Goal: Check status: Check status

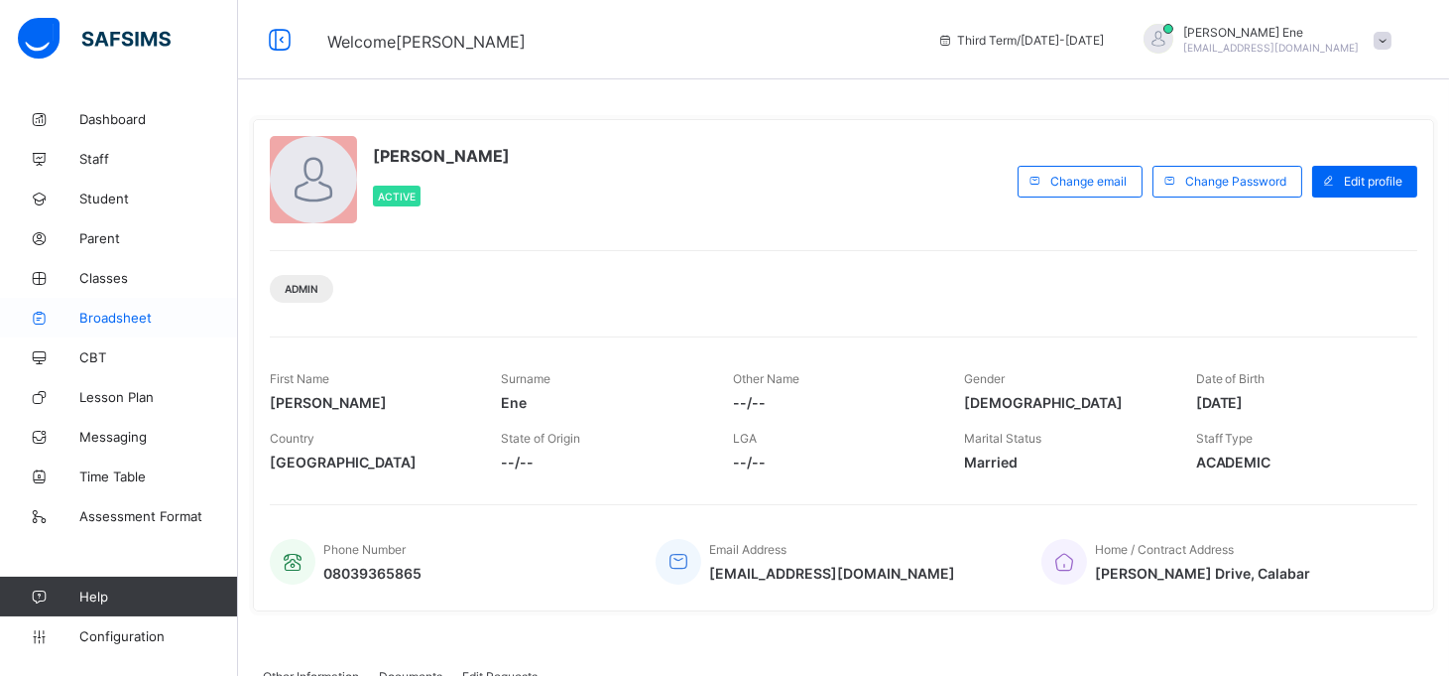
click at [135, 320] on span "Broadsheet" at bounding box center [158, 318] width 159 height 16
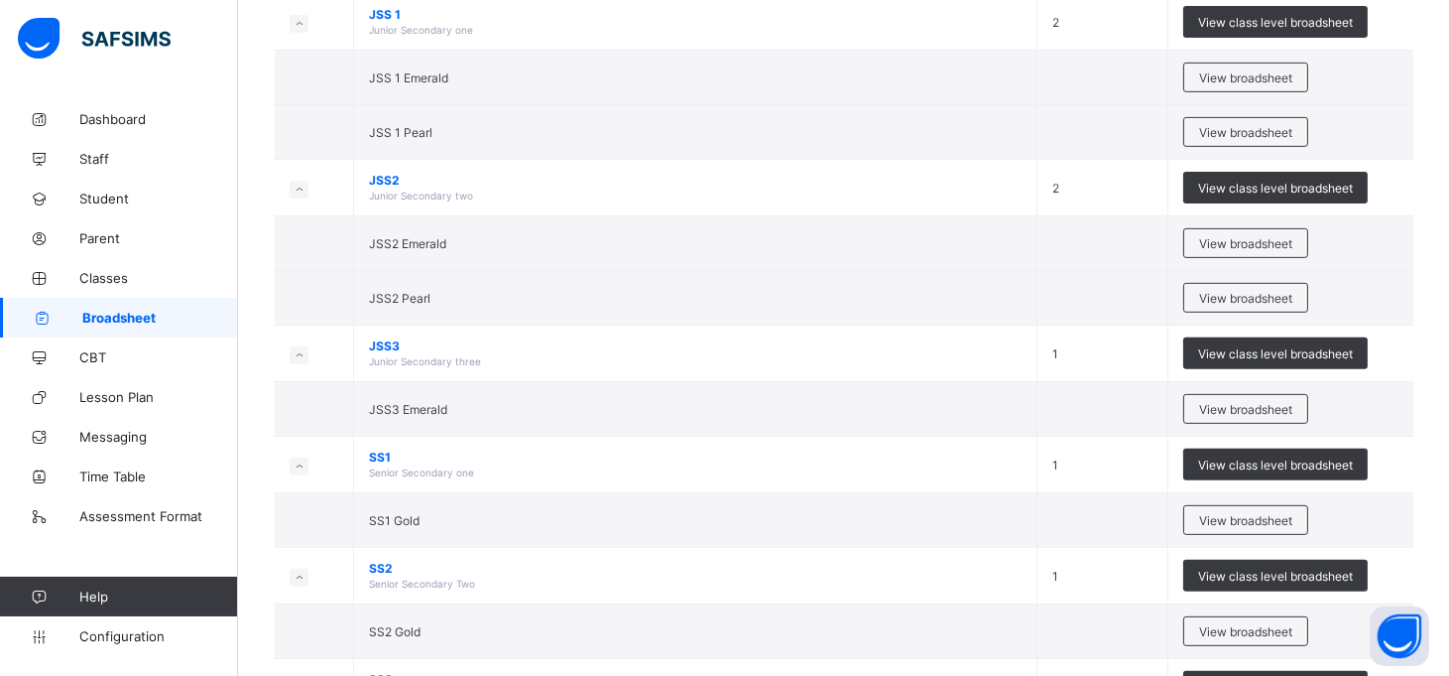
scroll to position [1372, 0]
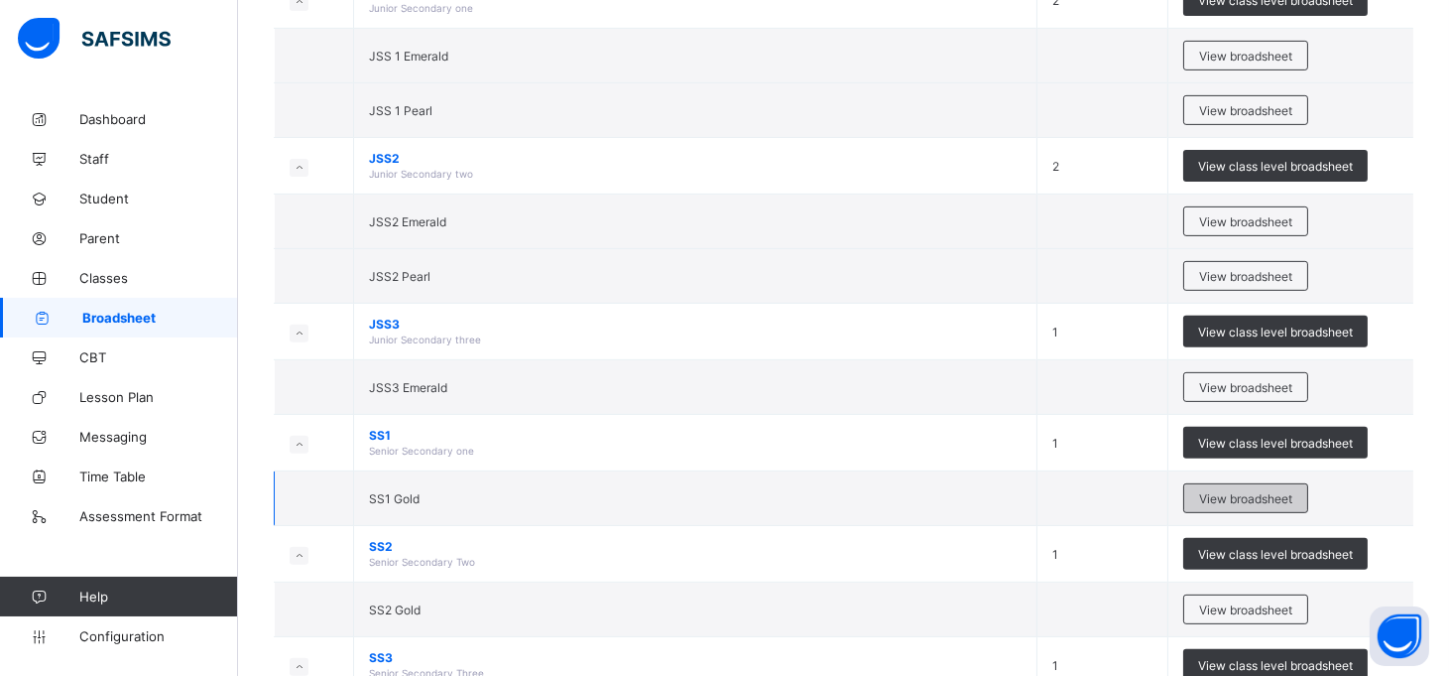
click at [1275, 496] on span "View broadsheet" at bounding box center [1245, 498] width 93 height 15
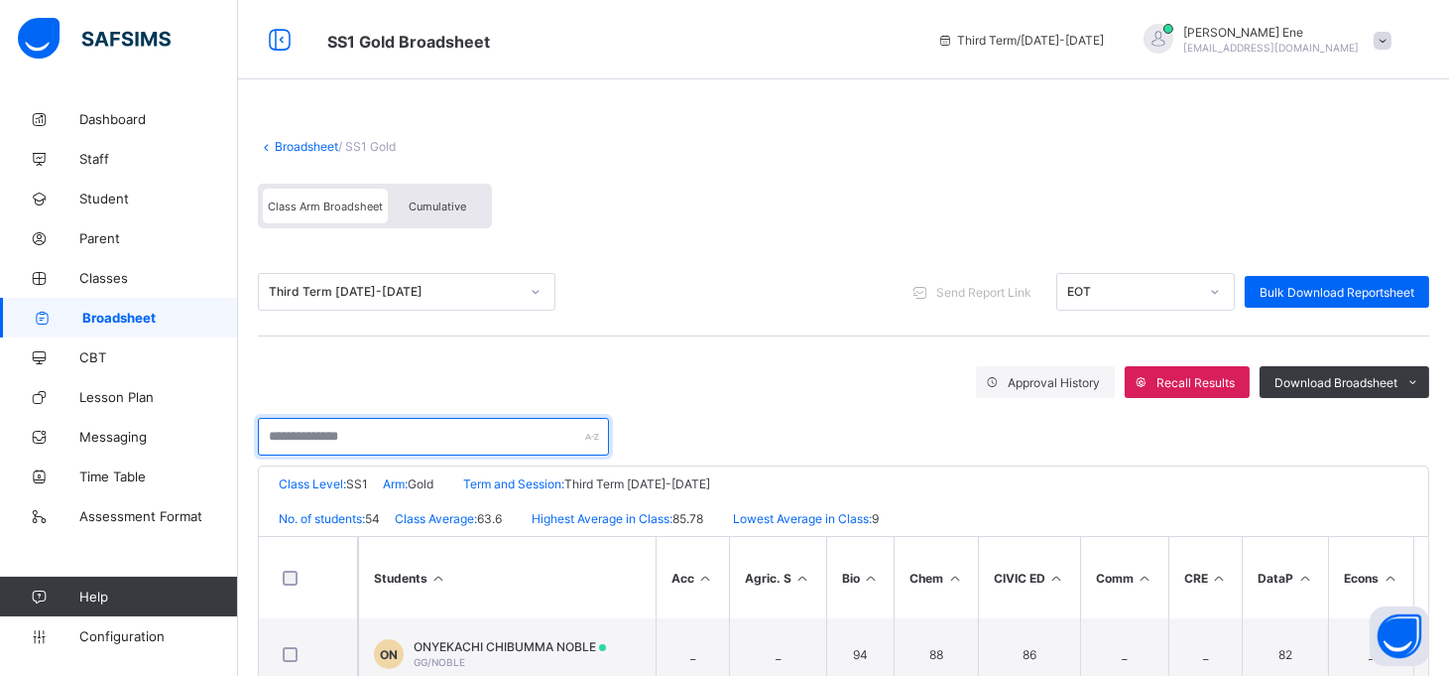
click at [393, 430] on input "text" at bounding box center [433, 437] width 351 height 38
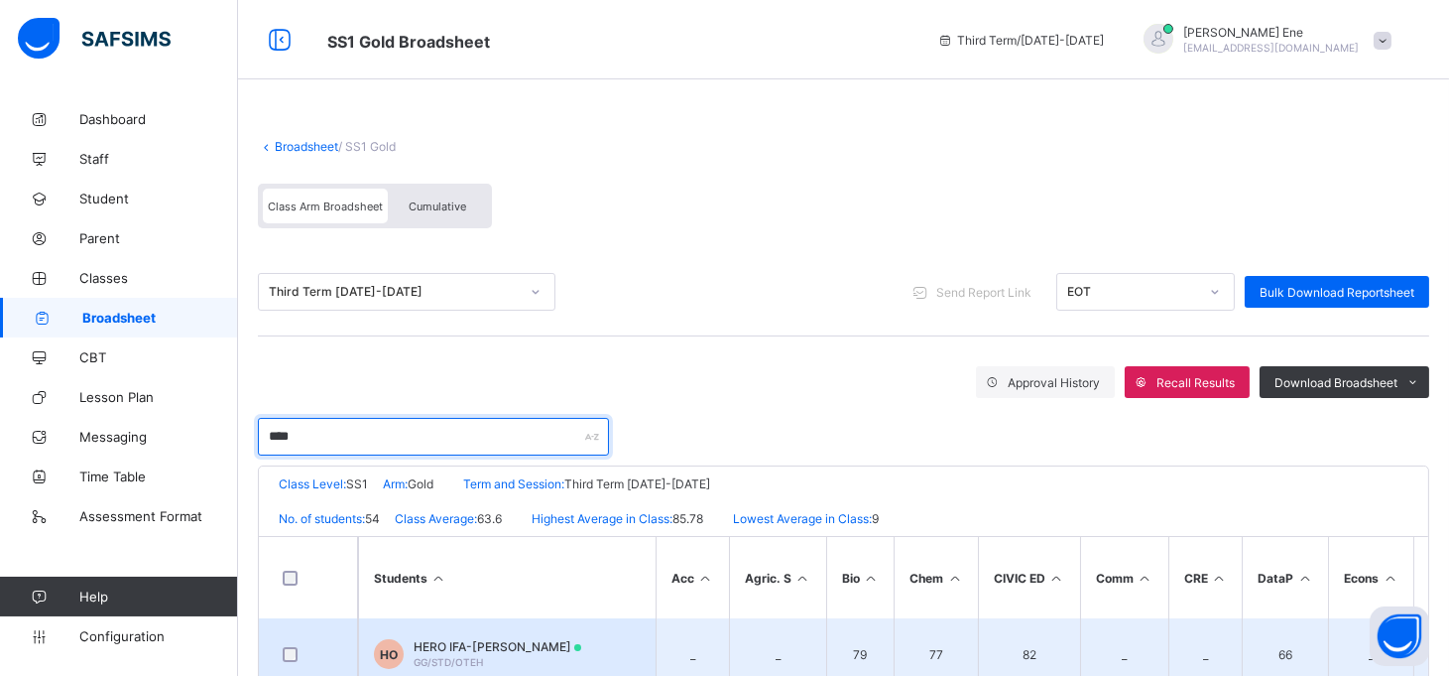
type input "****"
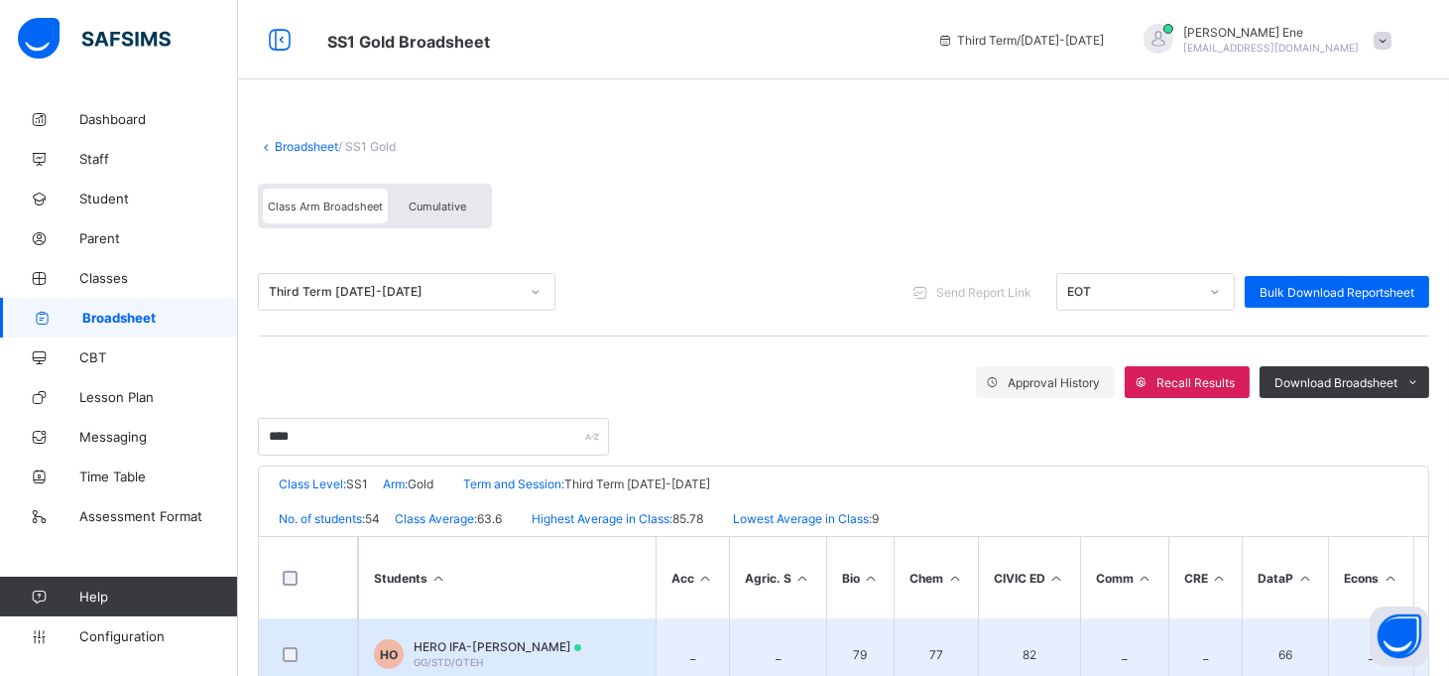
click at [431, 656] on span "GG/STD/OTEH" at bounding box center [448, 662] width 69 height 12
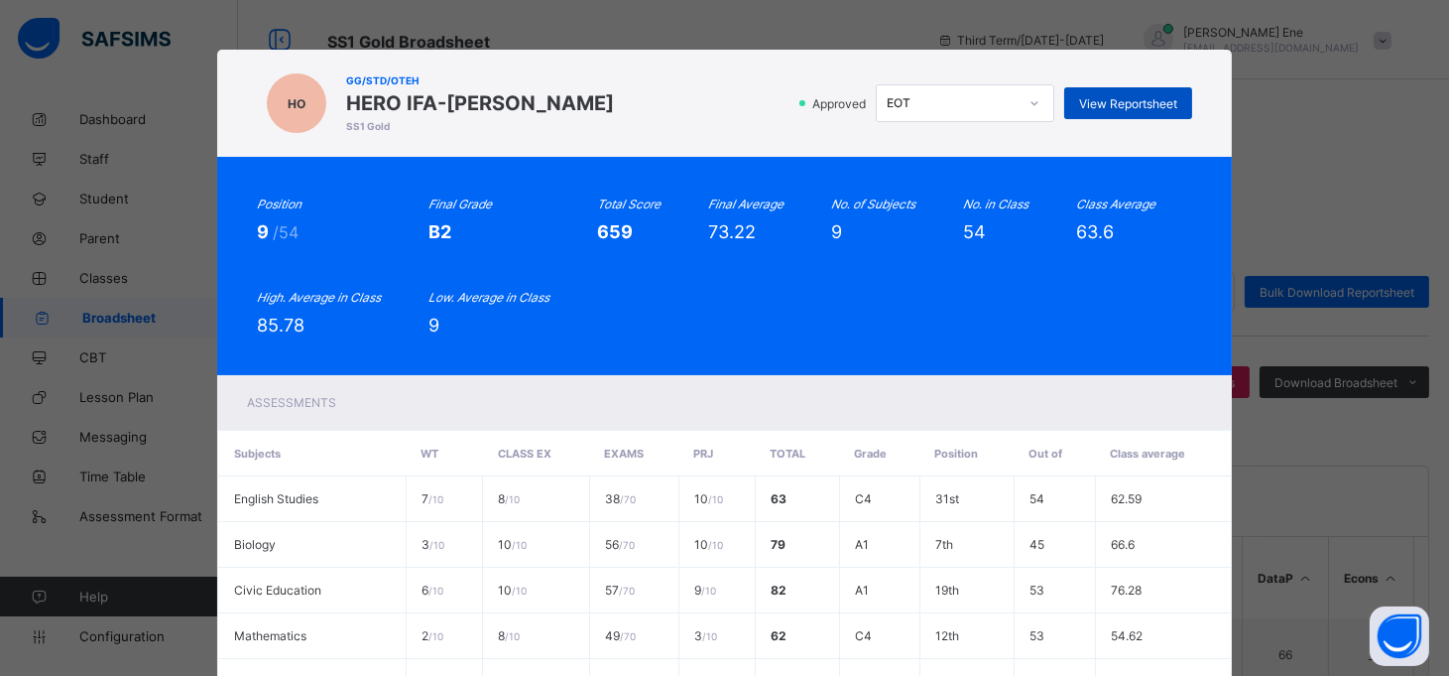
click at [1137, 96] on span "View Reportsheet" at bounding box center [1128, 103] width 98 height 15
click at [1144, 99] on span "View Reportsheet" at bounding box center [1130, 103] width 98 height 15
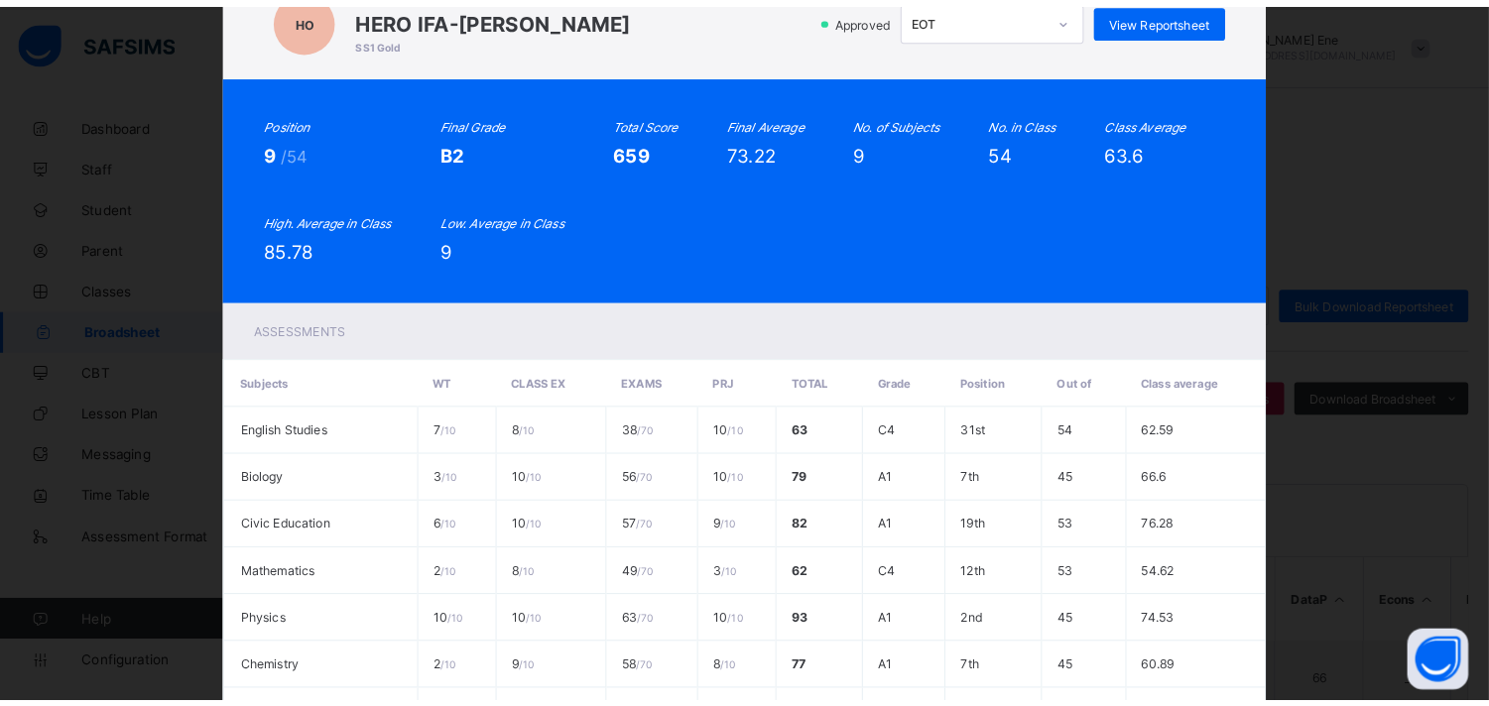
scroll to position [399, 0]
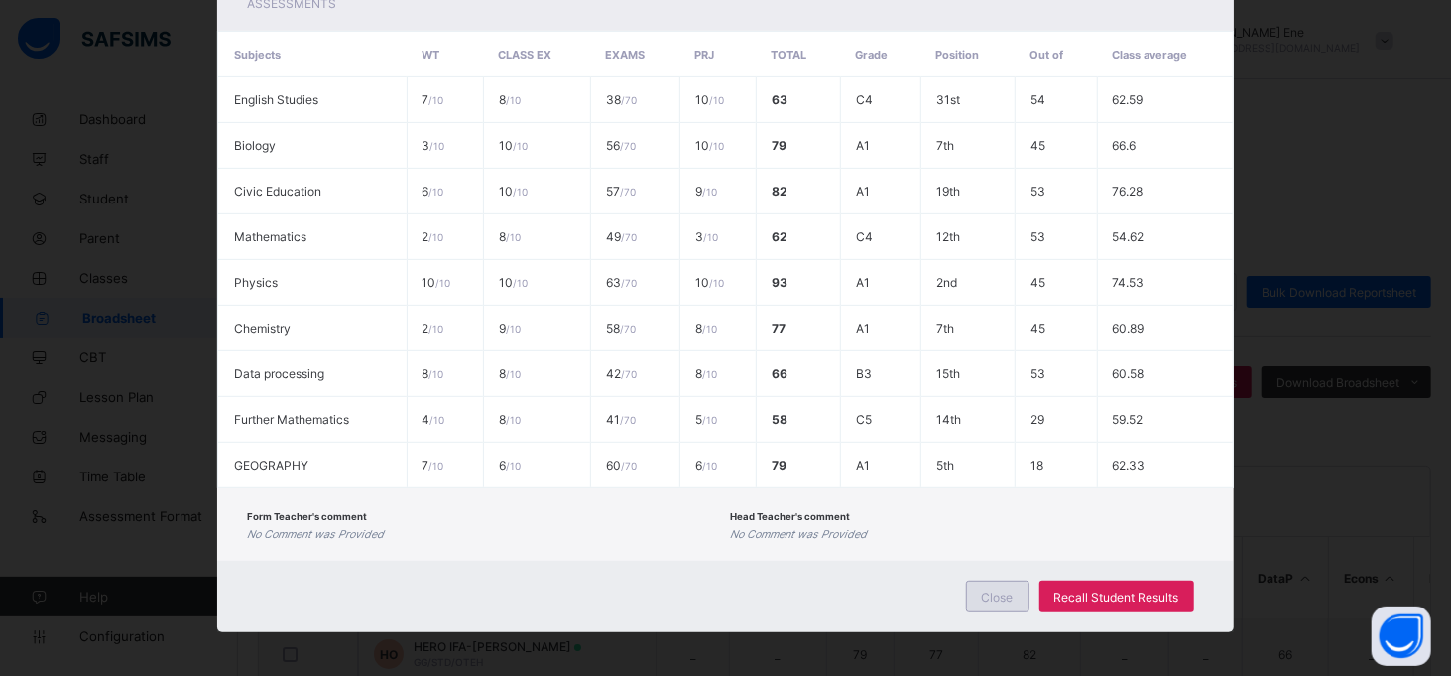
click at [976, 588] on div "Close" at bounding box center [997, 596] width 63 height 32
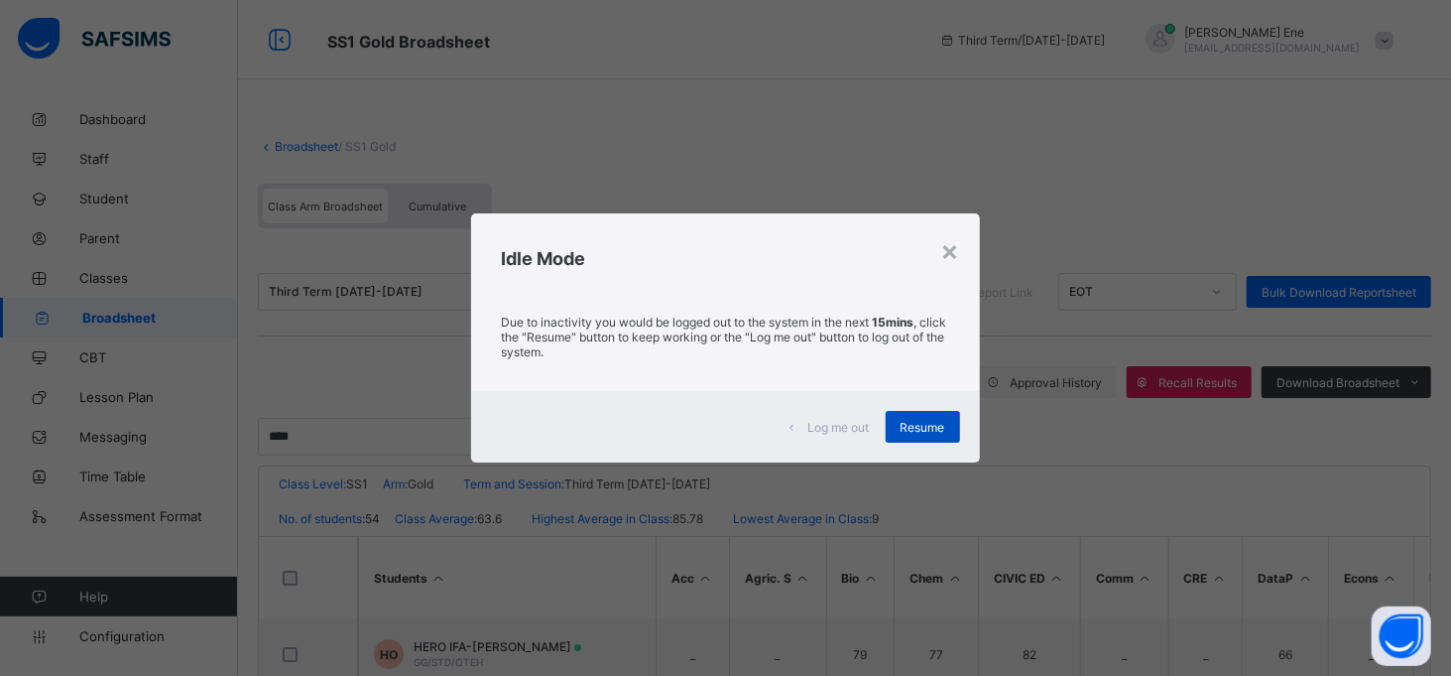
click at [913, 423] on span "Resume" at bounding box center [923, 427] width 45 height 15
